Goal: Task Accomplishment & Management: Manage account settings

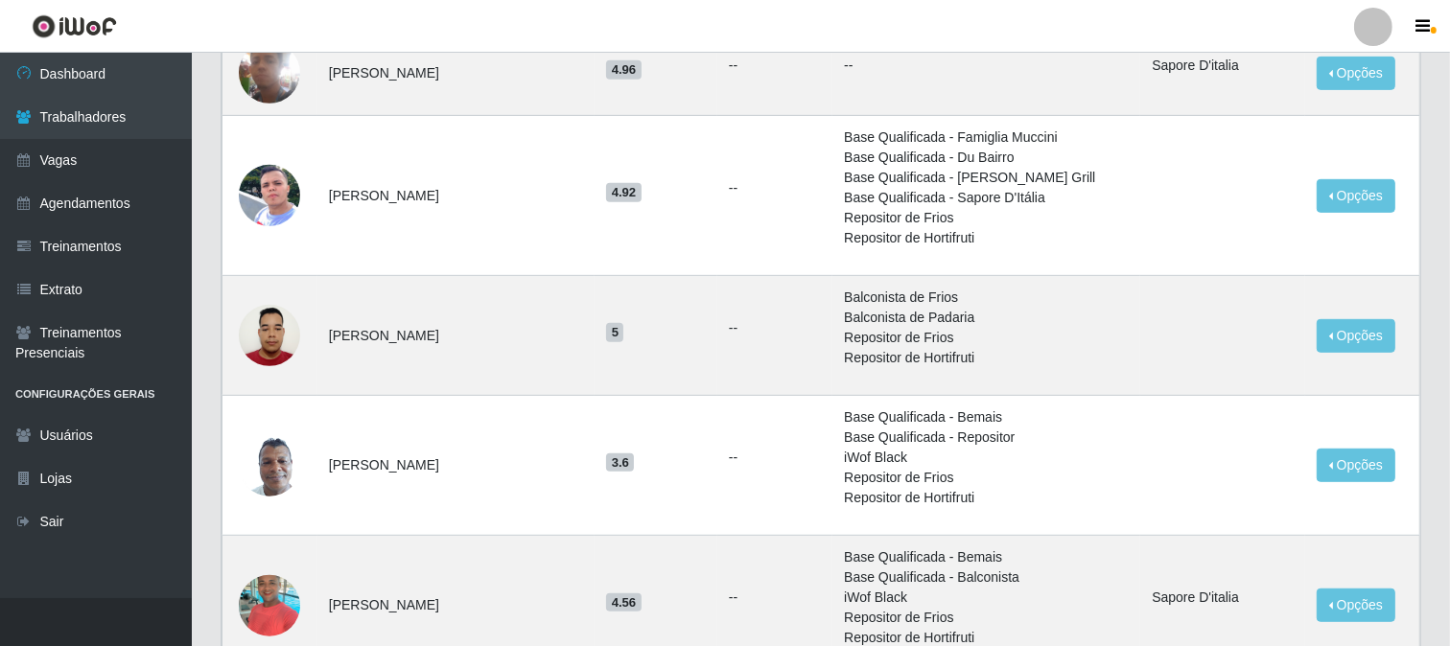
scroll to position [959, 0]
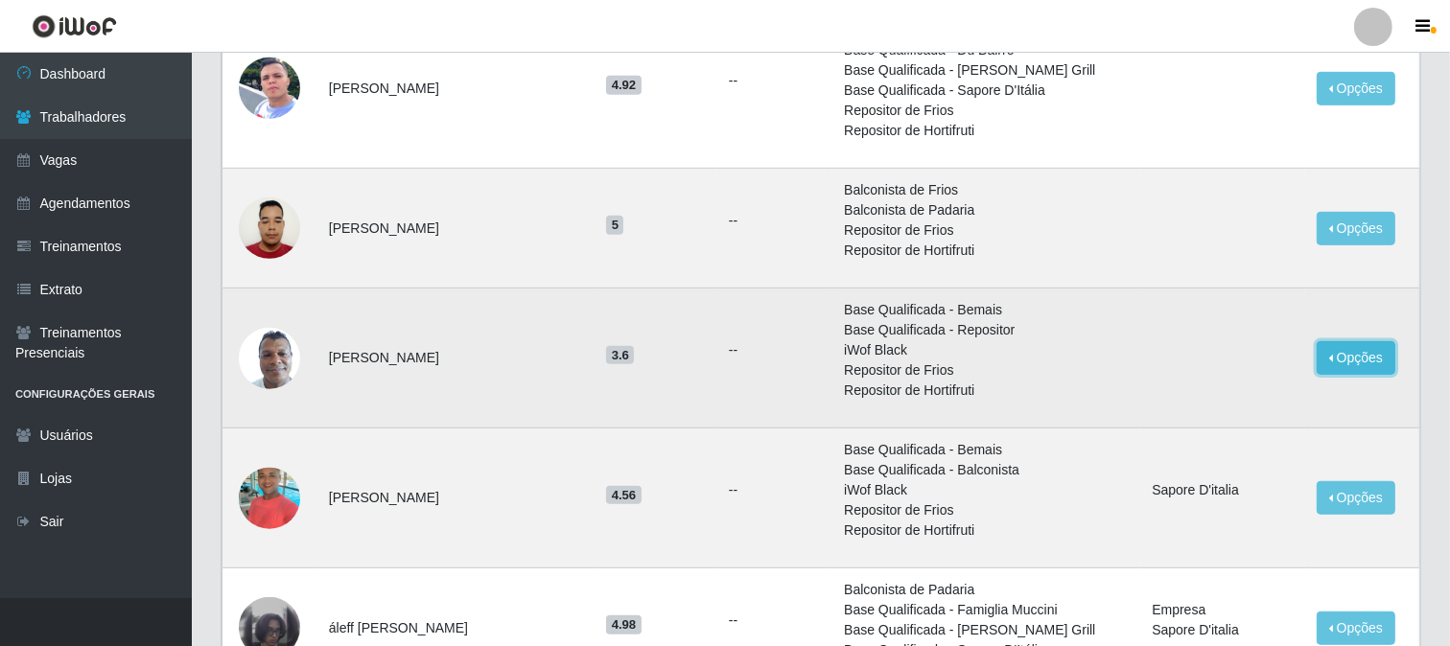
click at [1379, 347] on button "Opções" at bounding box center [1356, 358] width 79 height 34
click at [1252, 406] on button "Bloquear - Loja" at bounding box center [1236, 402] width 154 height 39
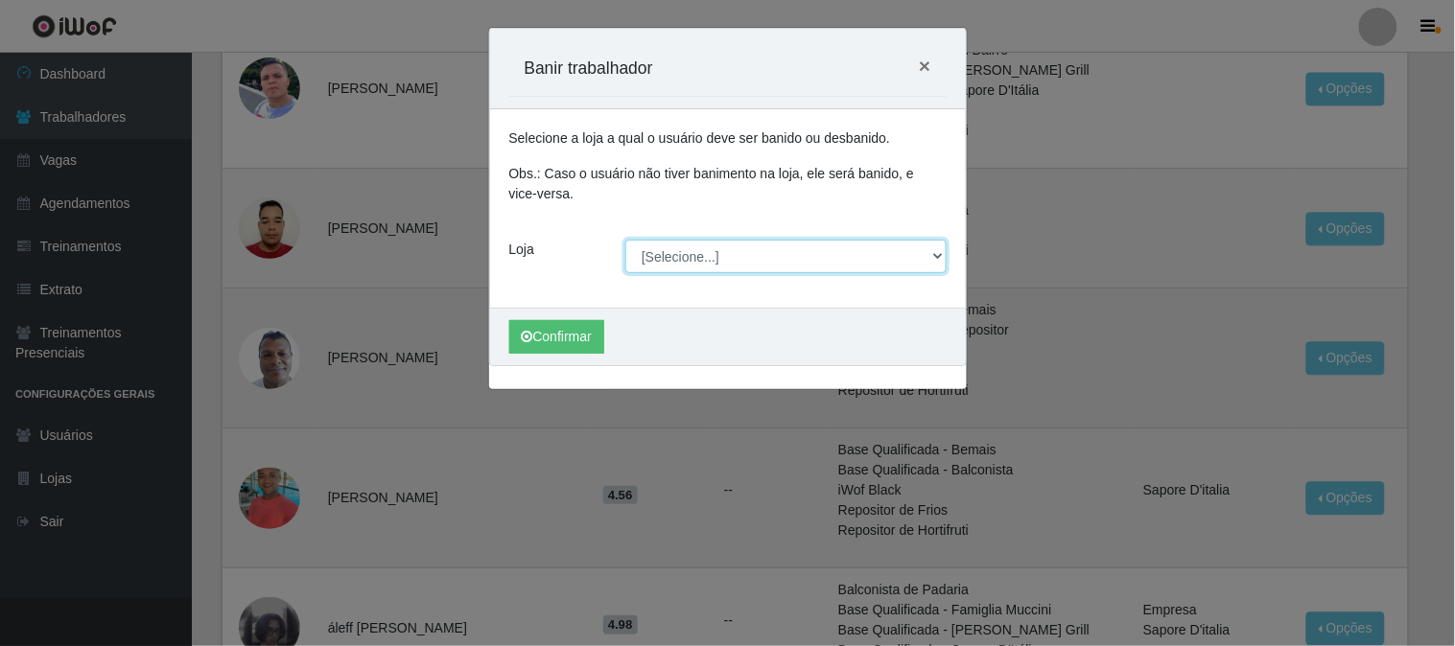
click at [685, 255] on select "[Selecione...] Sapore D'italia" at bounding box center [785, 257] width 321 height 34
select select "266"
click at [625, 240] on select "[Selecione...] Sapore D'italia" at bounding box center [785, 257] width 321 height 34
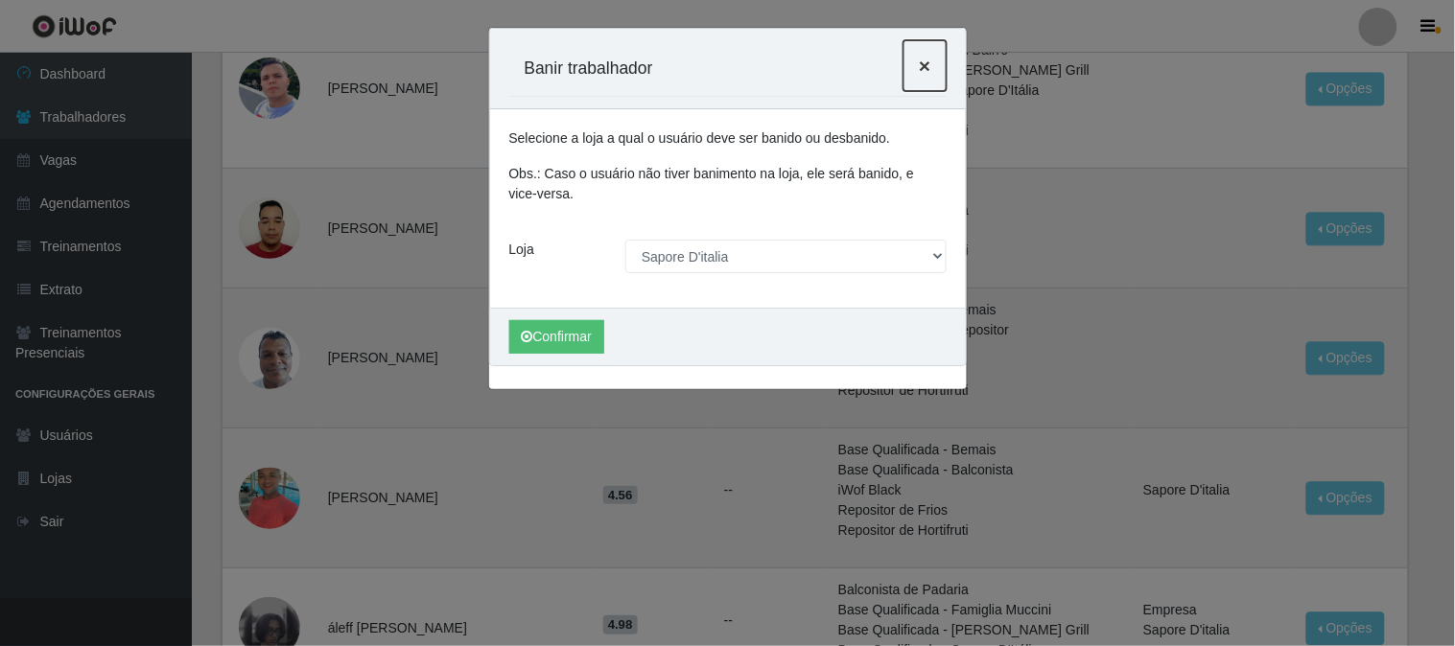
click at [924, 65] on span "×" at bounding box center [925, 66] width 12 height 22
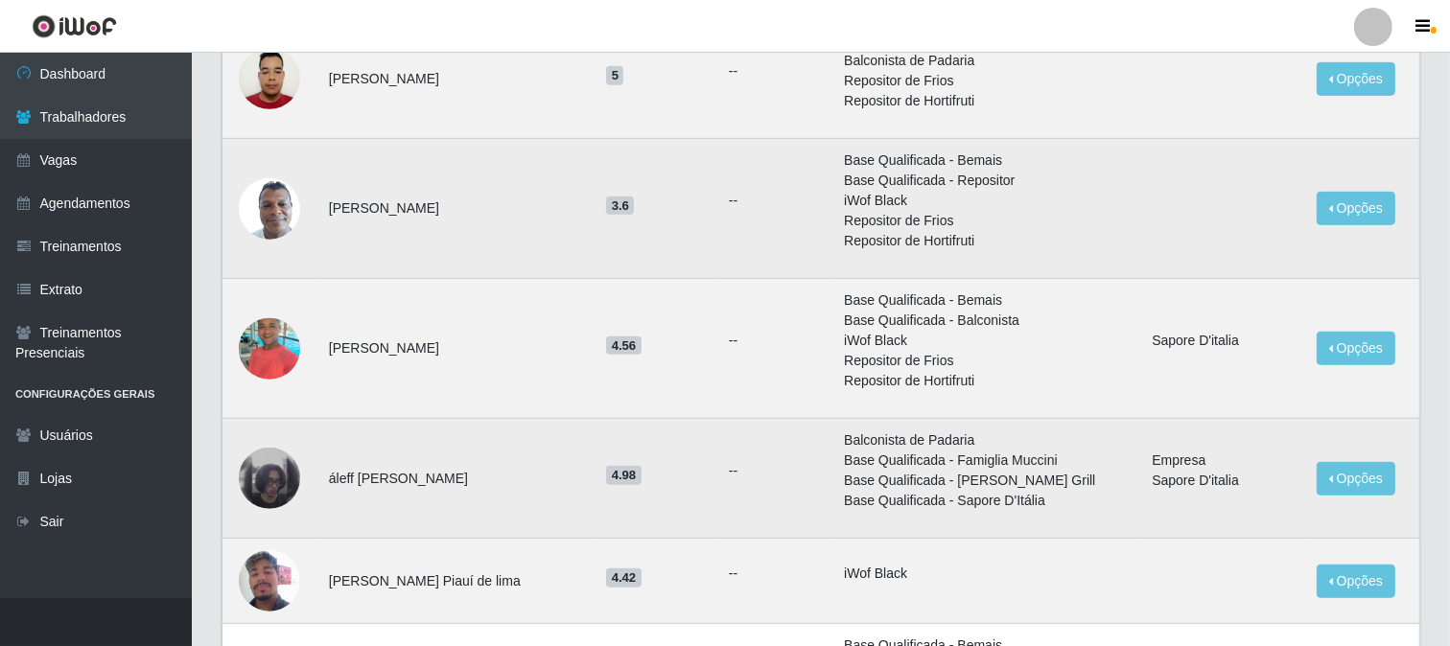
scroll to position [1002, 0]
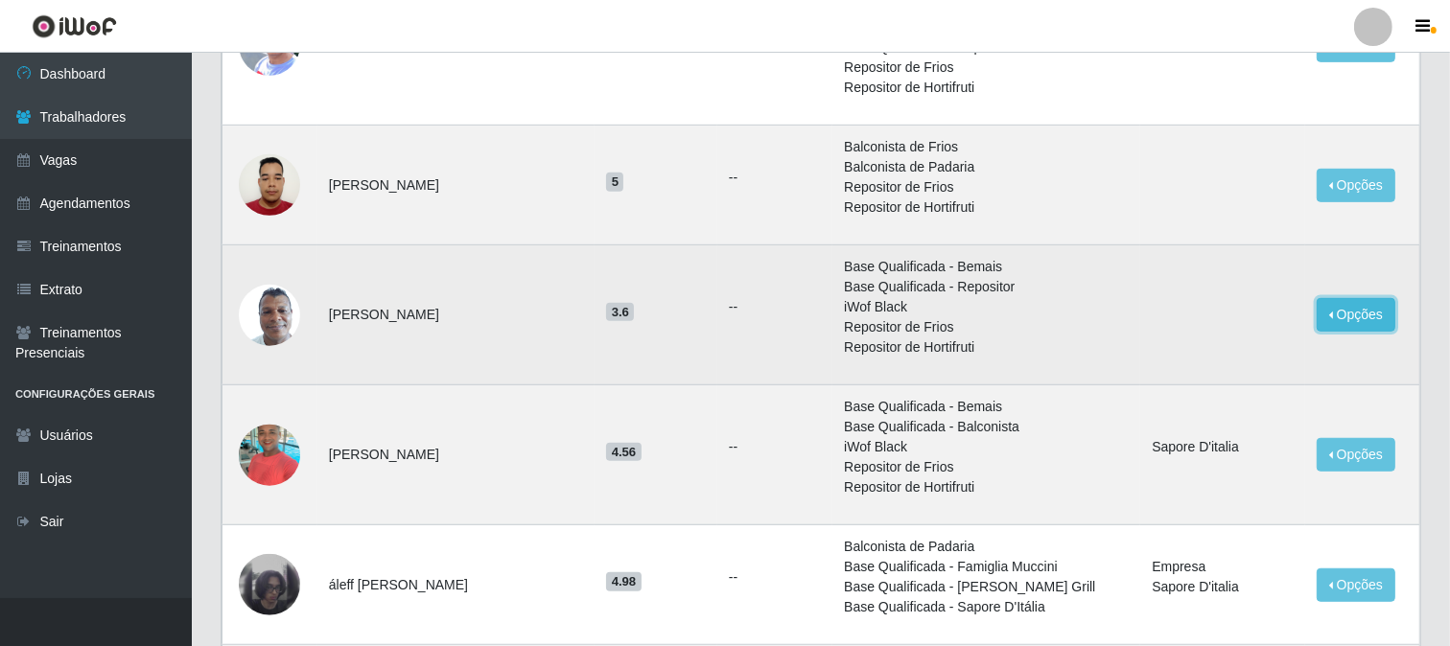
click at [1362, 317] on button "Opções" at bounding box center [1356, 315] width 79 height 34
click at [1222, 357] on button "Bloquear - Loja" at bounding box center [1236, 358] width 154 height 39
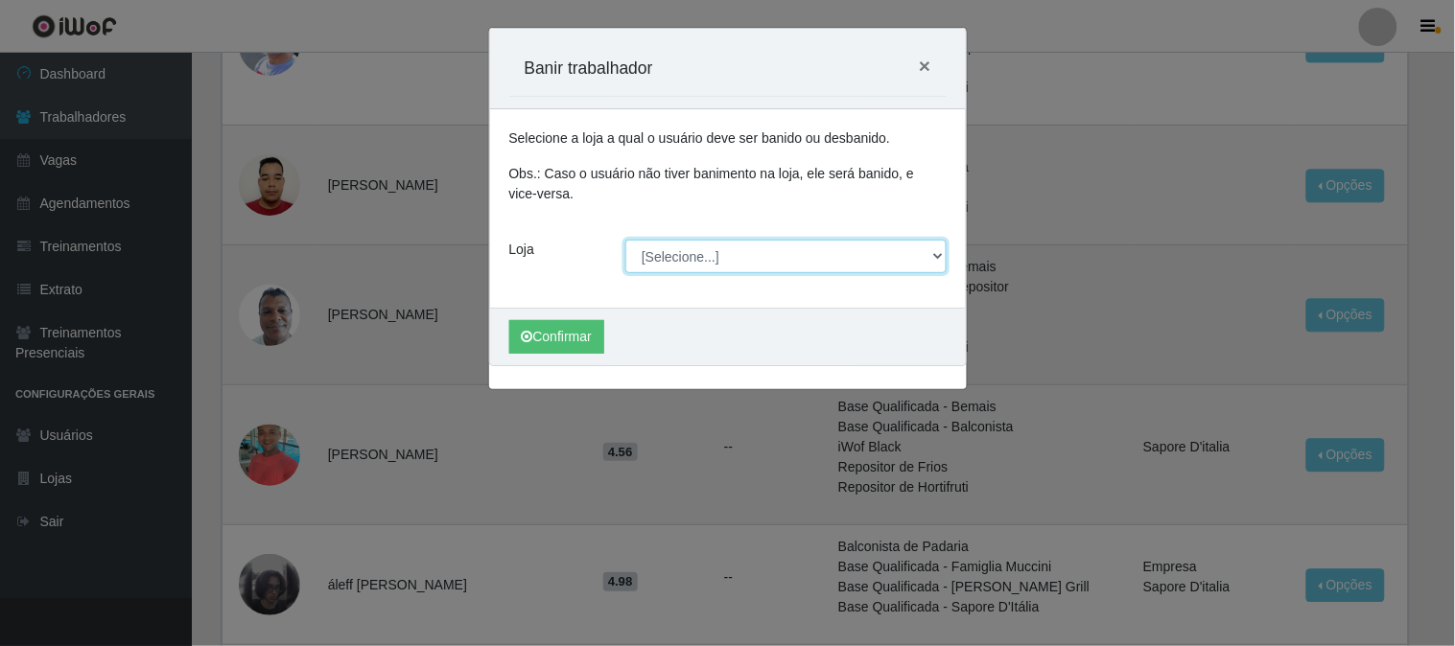
click at [741, 251] on select "[Selecione...] Sapore D'italia" at bounding box center [785, 257] width 321 height 34
select select "266"
click at [625, 240] on select "[Selecione...] Sapore D'italia" at bounding box center [785, 257] width 321 height 34
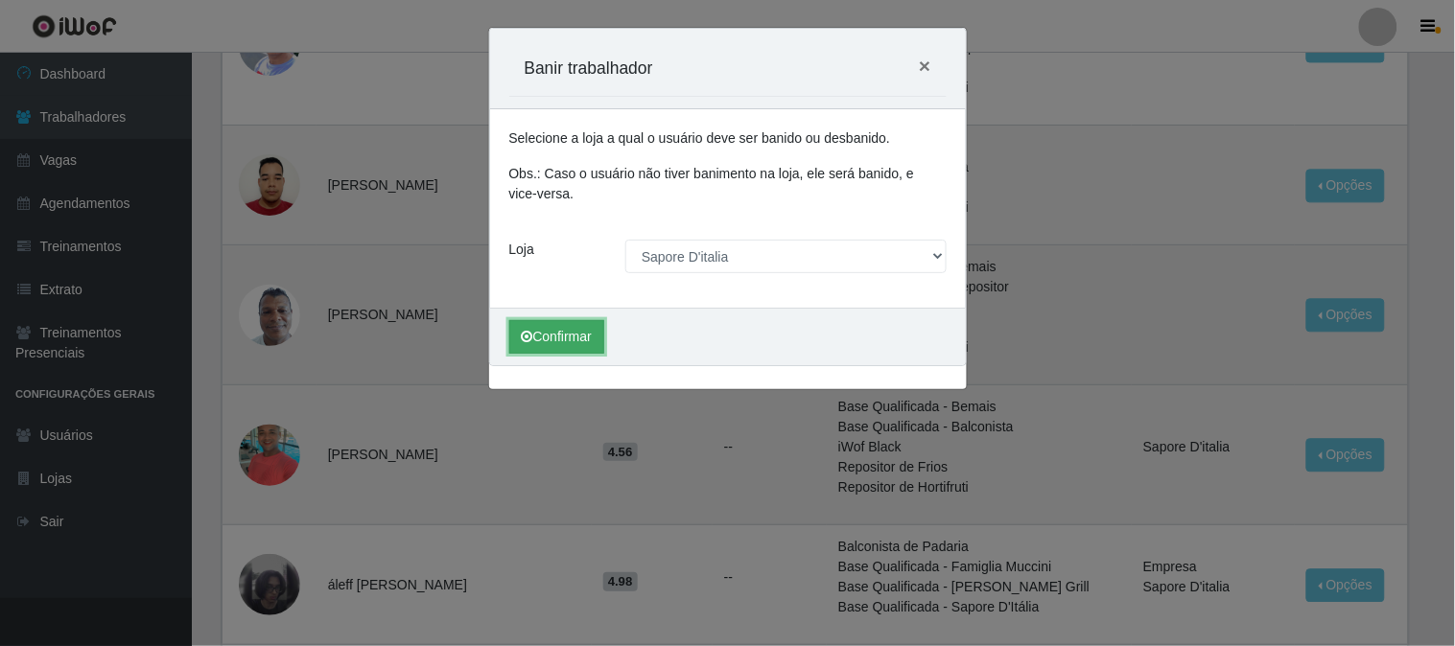
click at [585, 327] on button "Confirmar" at bounding box center [556, 337] width 95 height 34
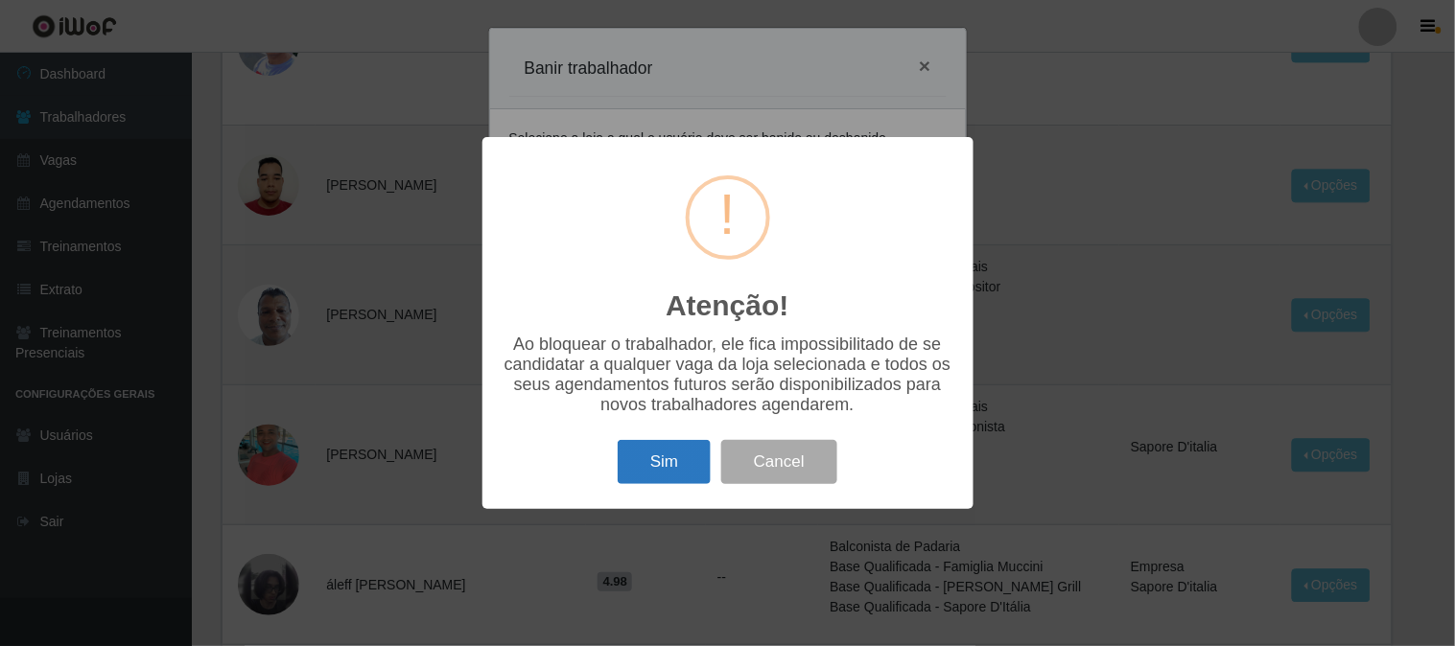
click at [692, 453] on button "Sim" at bounding box center [664, 462] width 93 height 45
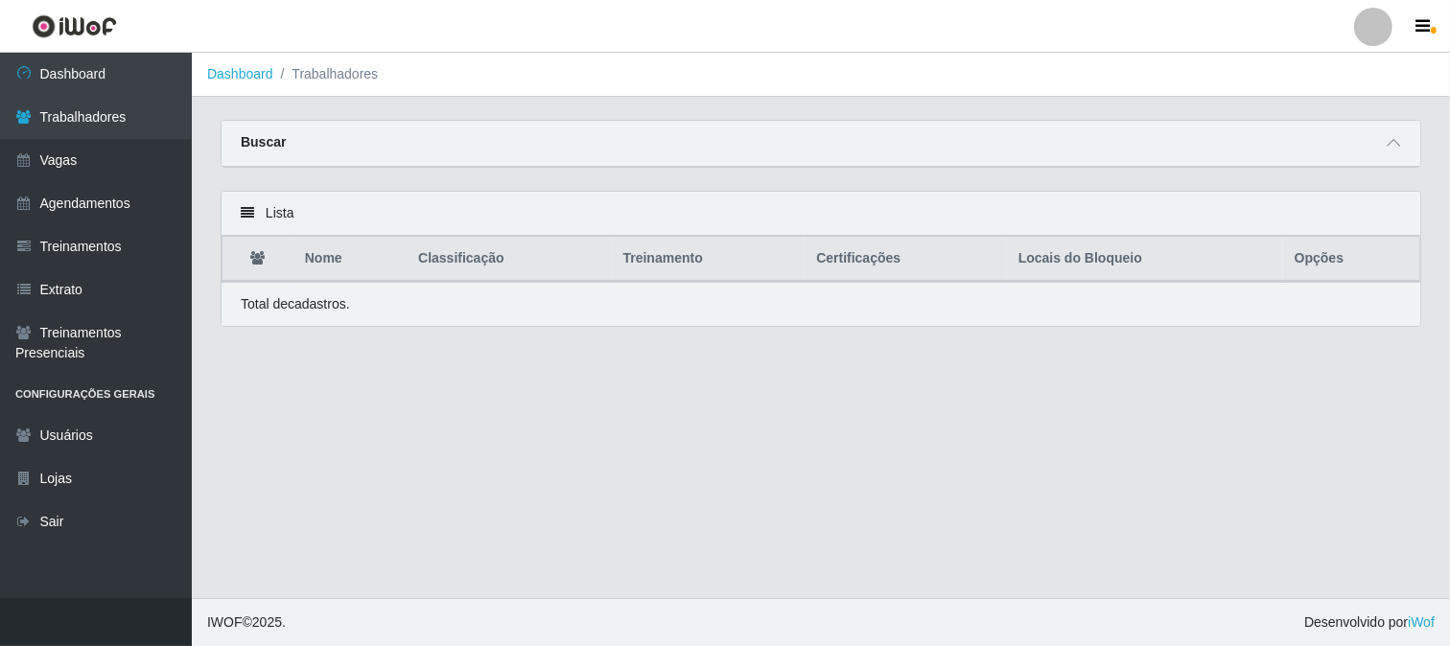
scroll to position [0, 0]
click at [120, 112] on link "Trabalhadores" at bounding box center [96, 117] width 192 height 43
click at [1402, 139] on icon at bounding box center [1397, 142] width 13 height 13
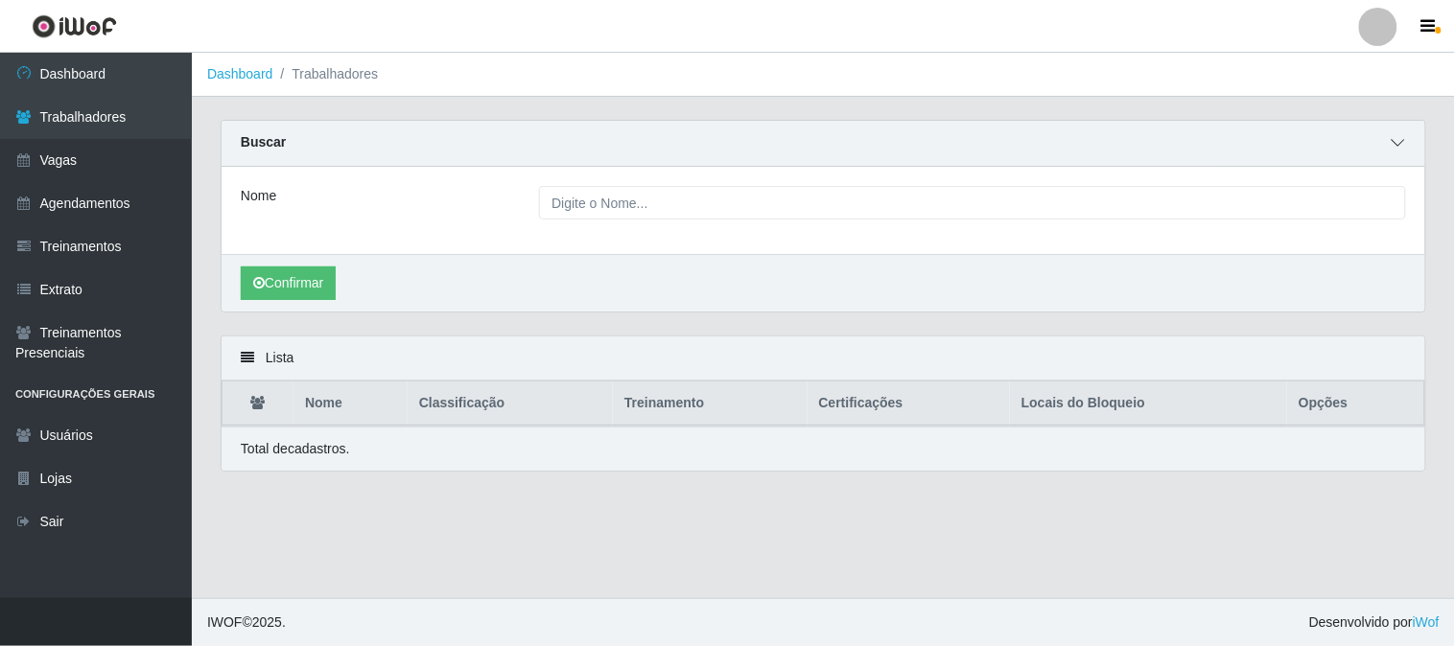
click at [1403, 139] on icon at bounding box center [1397, 142] width 13 height 13
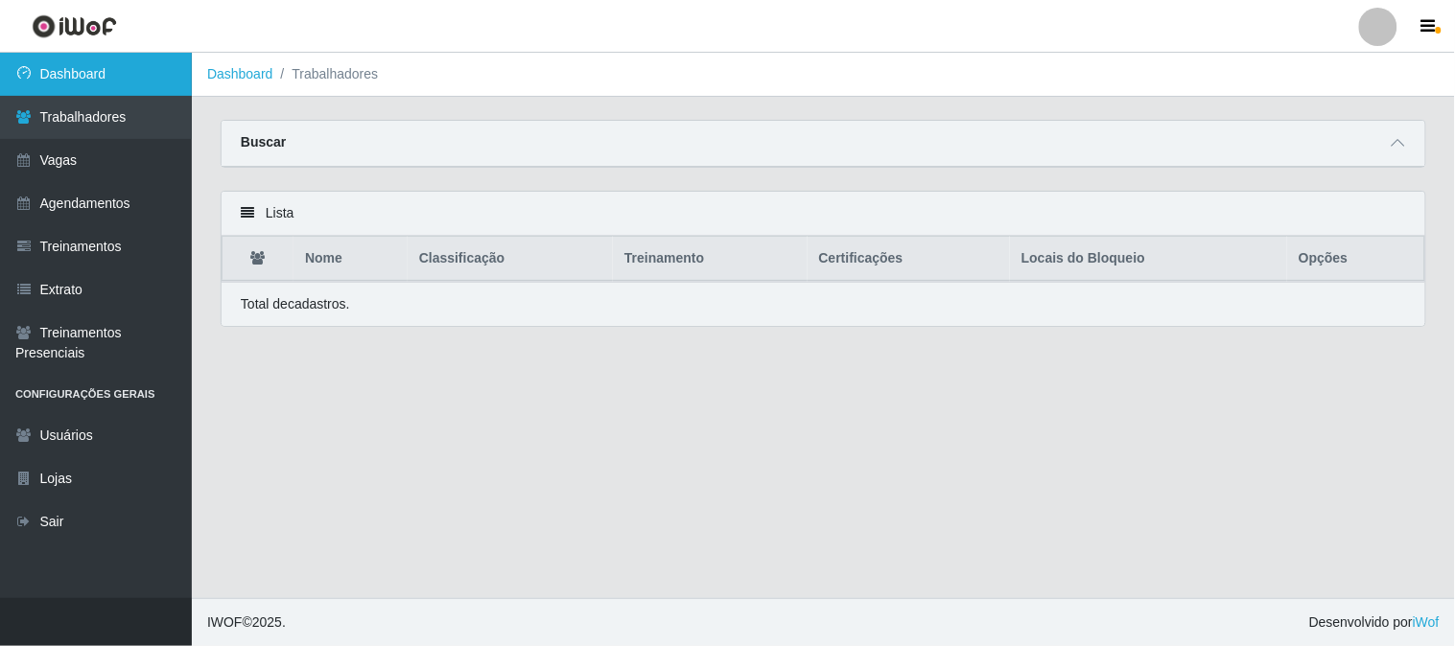
click at [120, 75] on link "Dashboard" at bounding box center [96, 74] width 192 height 43
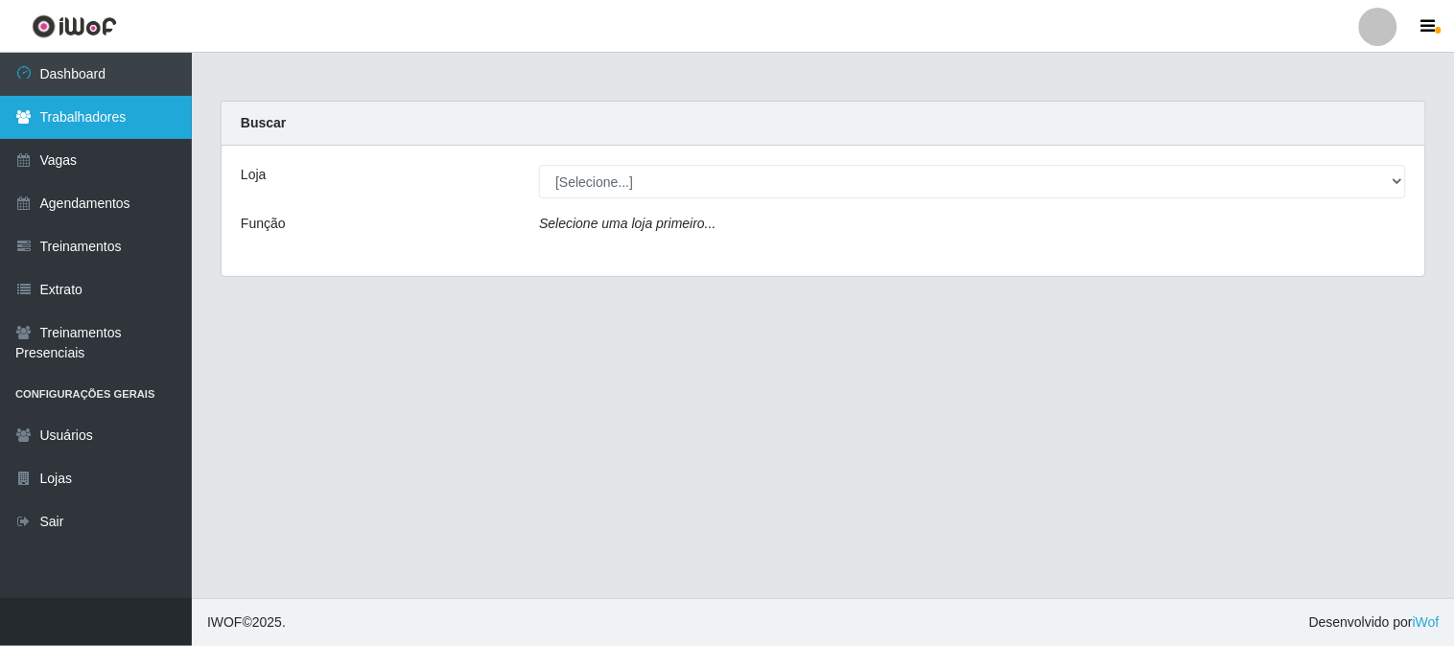
click at [119, 98] on link "Trabalhadores" at bounding box center [96, 117] width 192 height 43
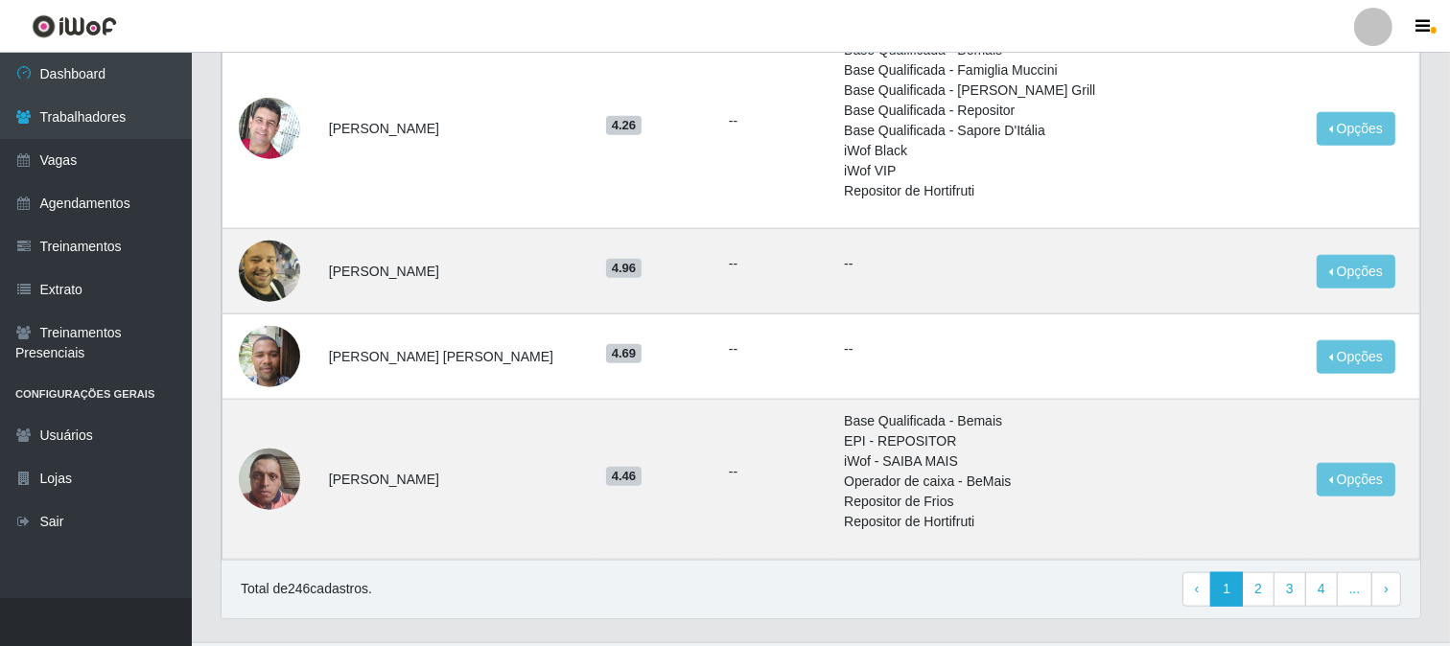
scroll to position [1748, 0]
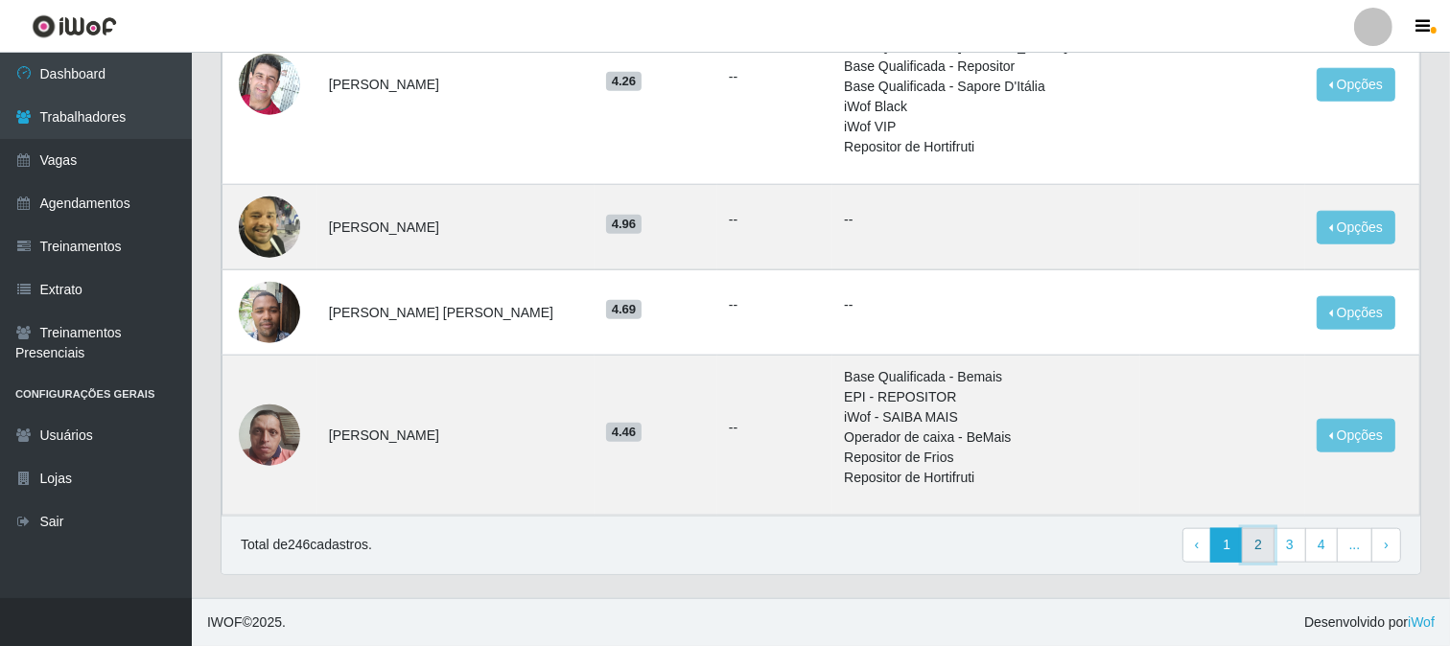
click at [1262, 549] on link "2" at bounding box center [1258, 545] width 33 height 35
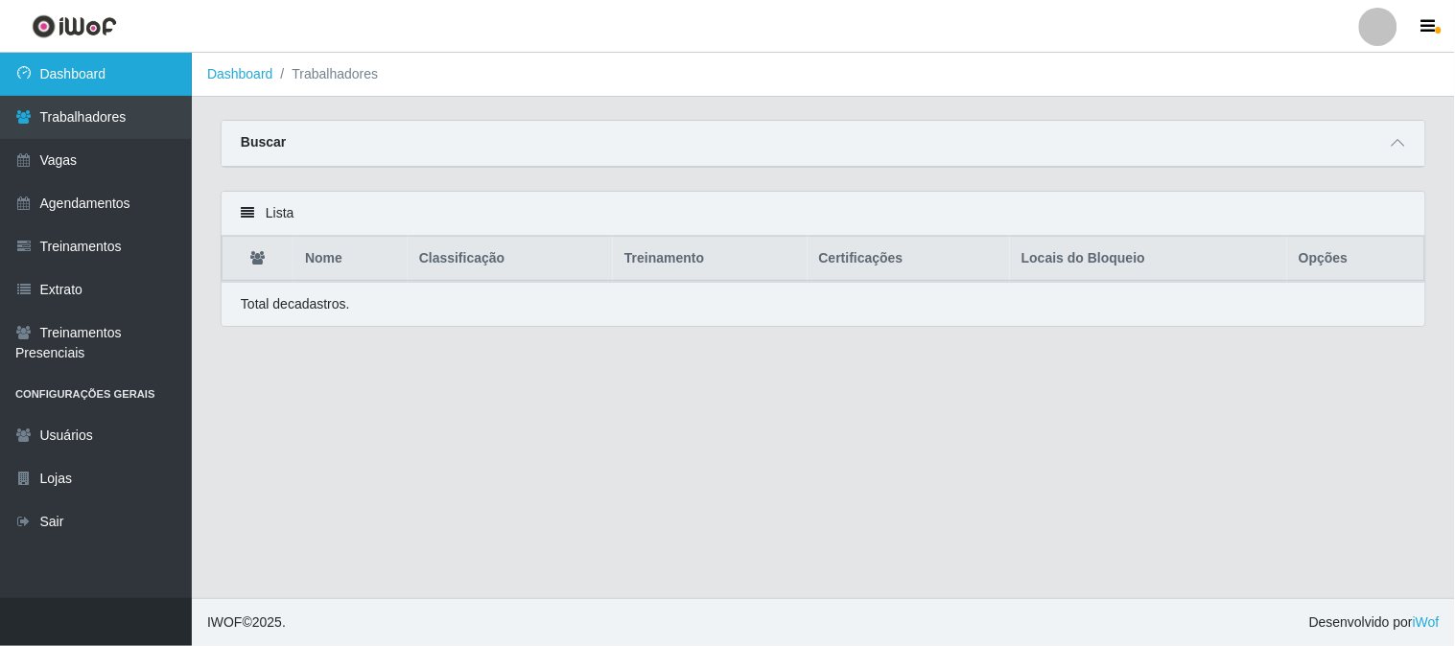
click at [71, 62] on link "Dashboard" at bounding box center [96, 74] width 192 height 43
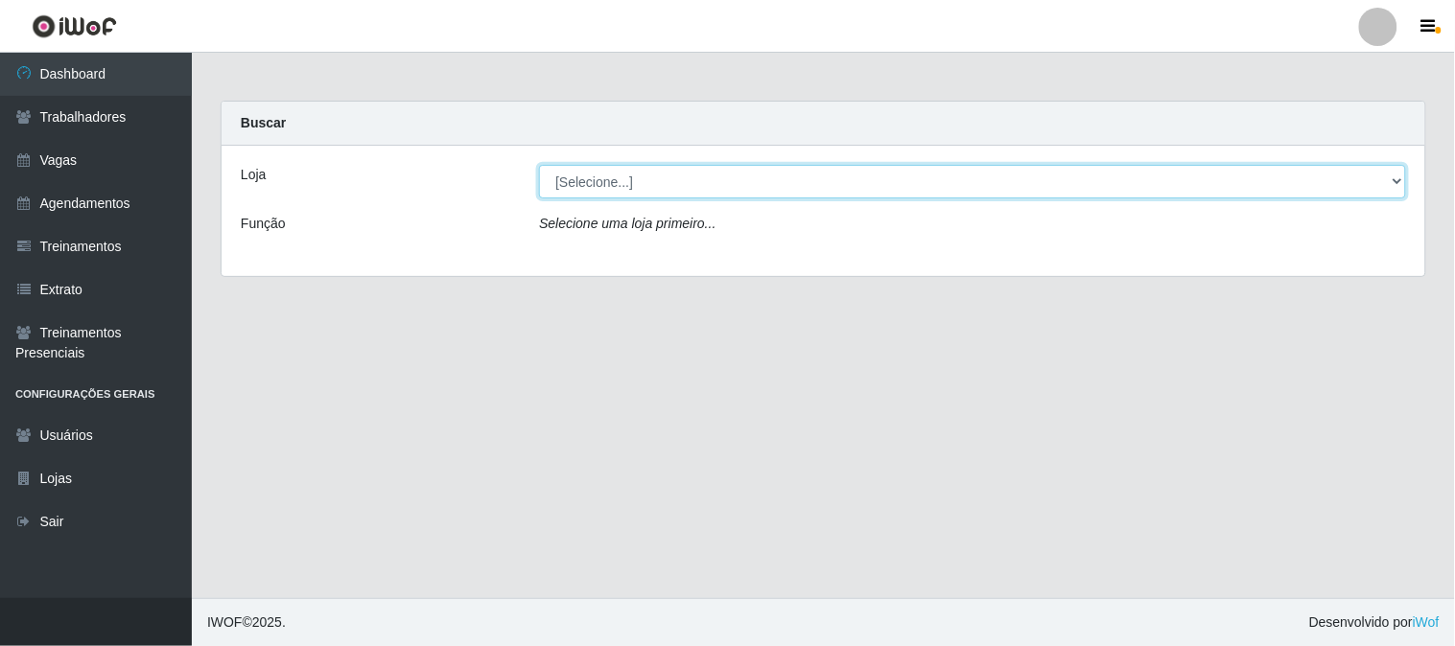
drag, startPoint x: 730, startPoint y: 178, endPoint x: 727, endPoint y: 193, distance: 14.7
click at [730, 178] on select "[Selecione...] Sapore D'italia" at bounding box center [972, 182] width 867 height 34
select select "266"
click at [539, 165] on select "[Selecione...] Sapore D'italia" at bounding box center [972, 182] width 867 height 34
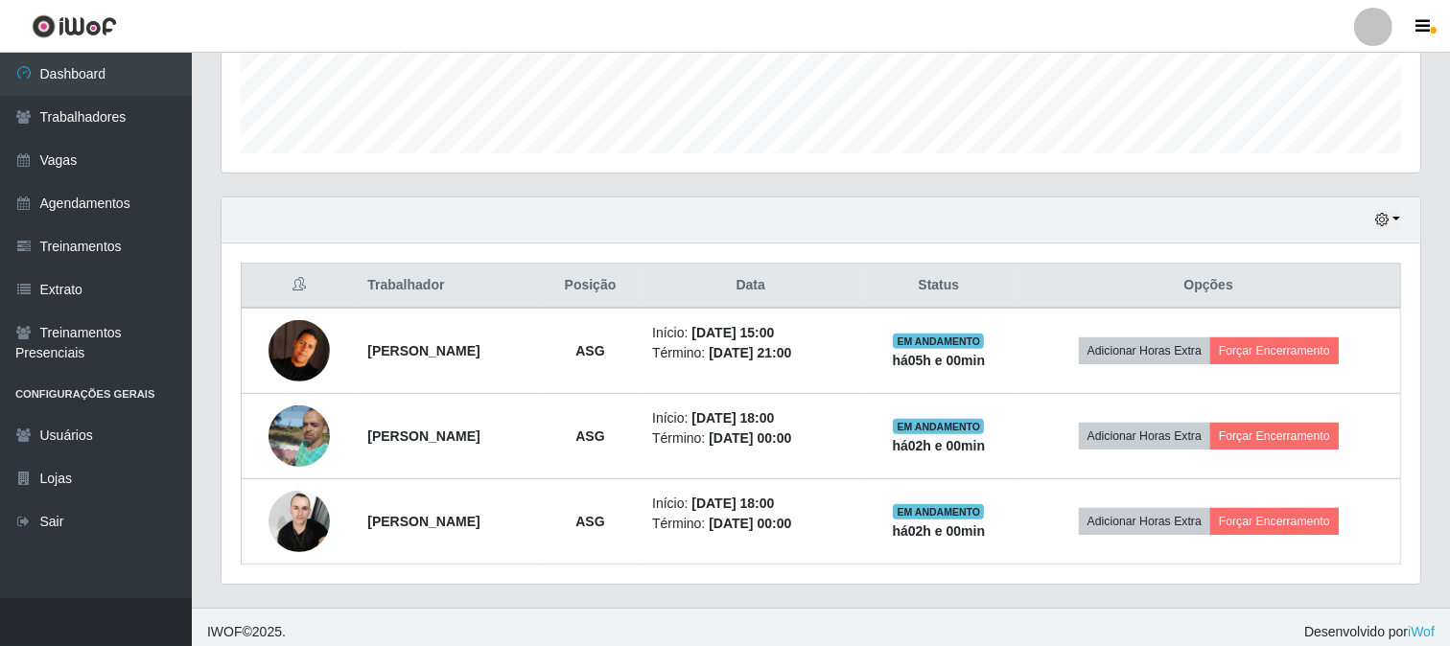
scroll to position [542, 0]
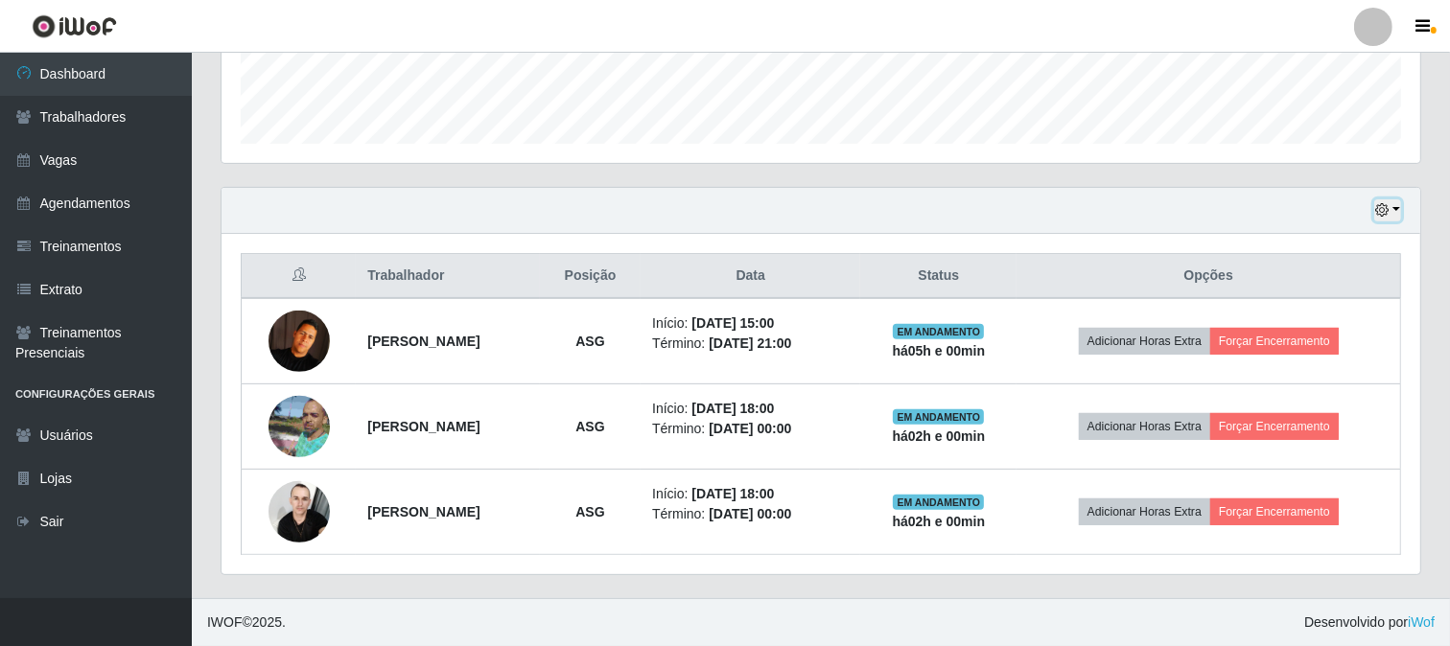
click at [1393, 207] on button "button" at bounding box center [1387, 210] width 27 height 22
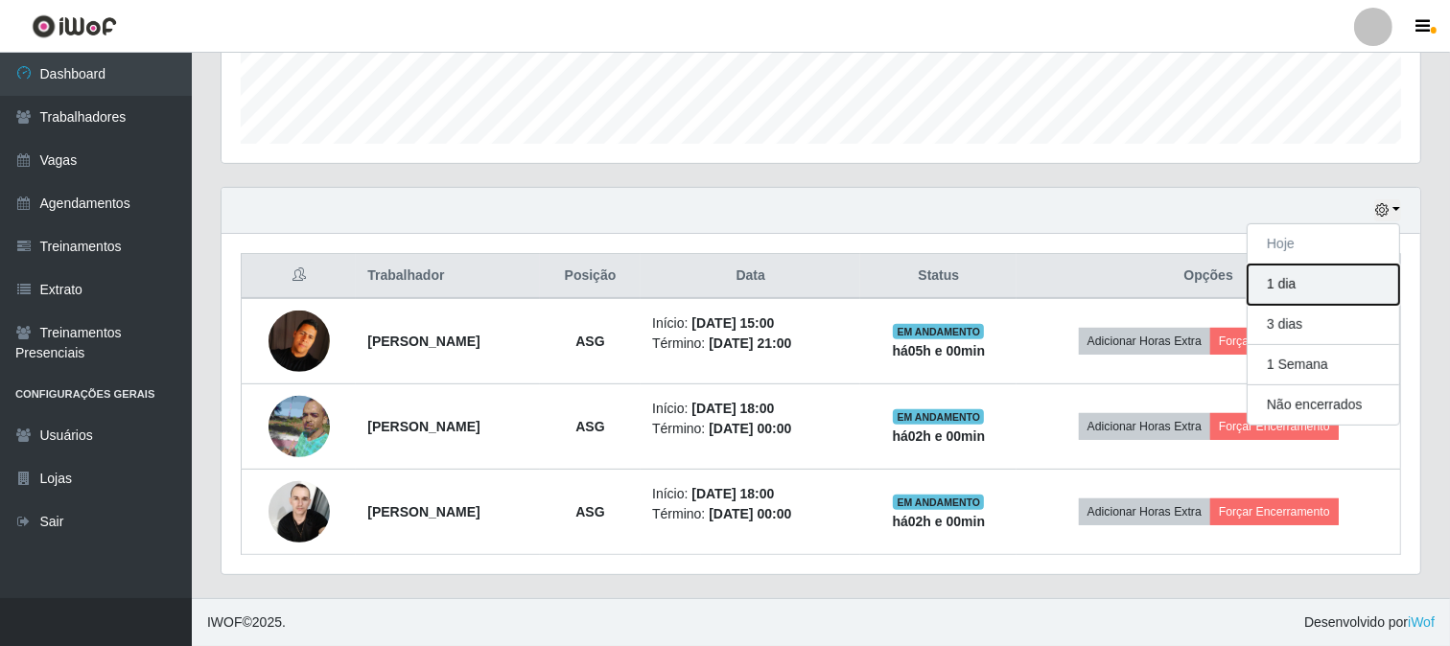
click at [1296, 281] on button "1 dia" at bounding box center [1324, 285] width 152 height 40
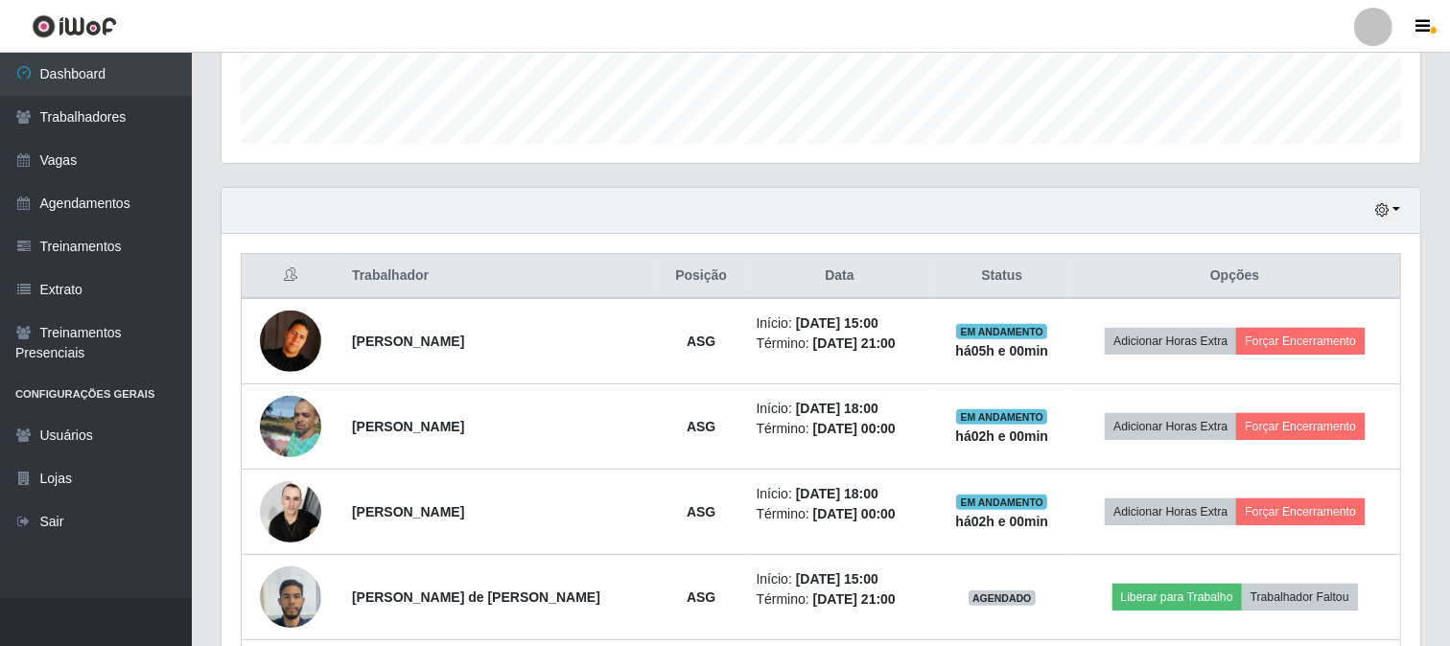
scroll to position [798, 0]
